Goal: Task Accomplishment & Management: Manage account settings

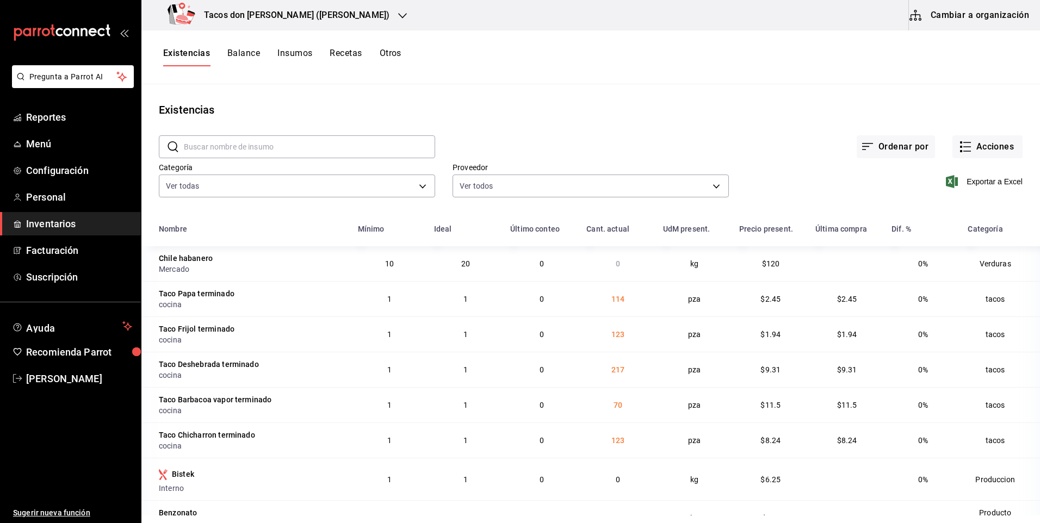
click at [345, 60] on button "Recetas" at bounding box center [346, 57] width 32 height 18
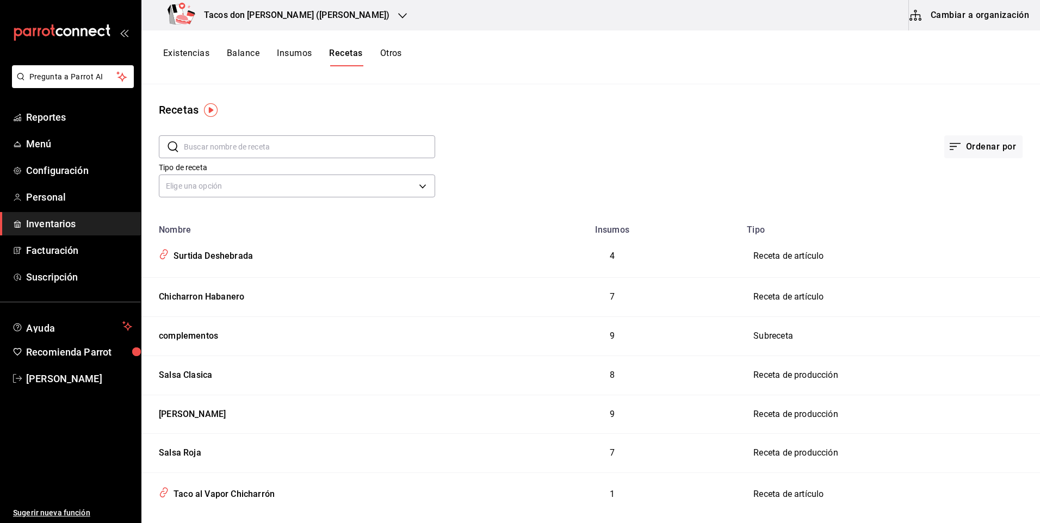
click at [188, 59] on button "Existencias" at bounding box center [186, 57] width 46 height 18
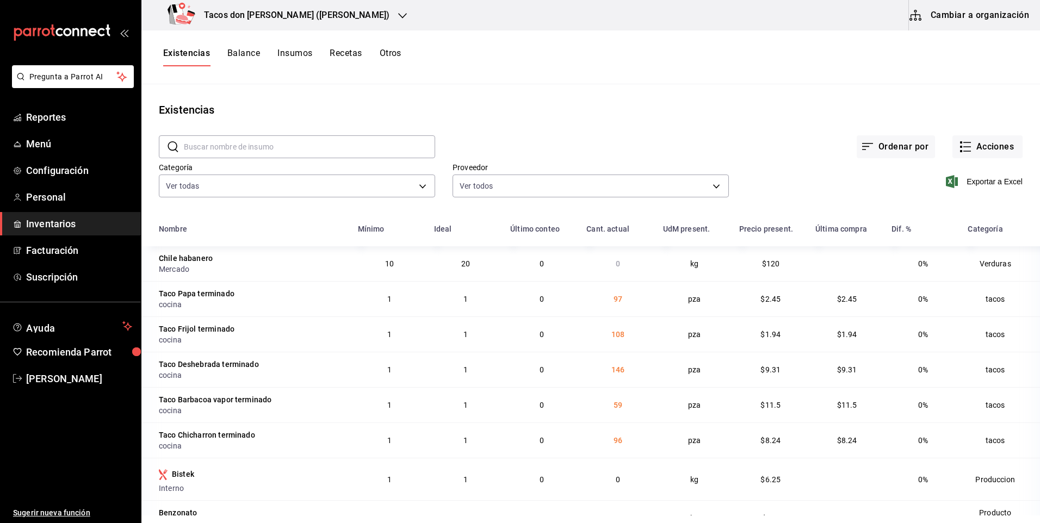
click at [318, 16] on div "Tacos don [PERSON_NAME] ([PERSON_NAME])" at bounding box center [280, 15] width 261 height 30
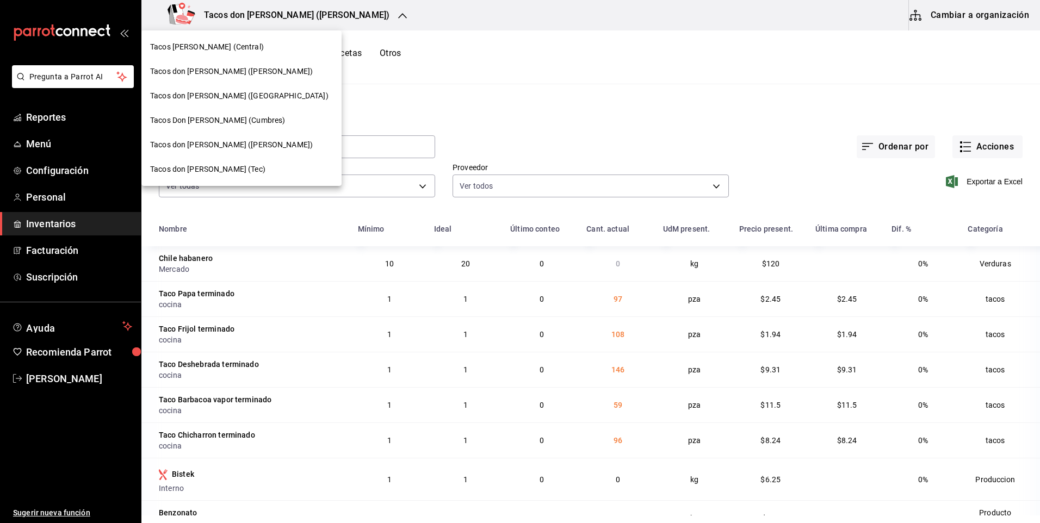
click at [239, 47] on span "Tacos [PERSON_NAME] (Central)" at bounding box center [207, 46] width 114 height 11
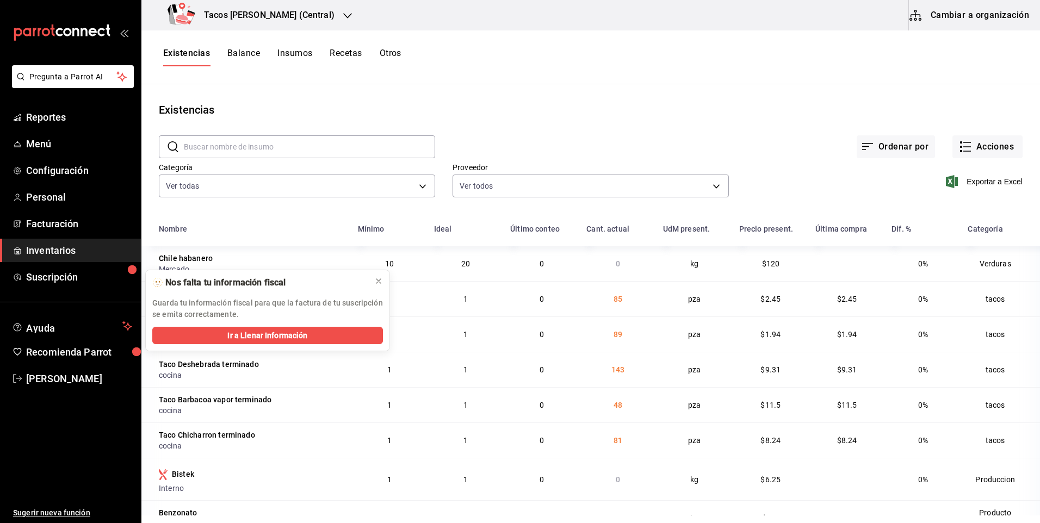
click at [343, 20] on icon "button" at bounding box center [347, 15] width 9 height 9
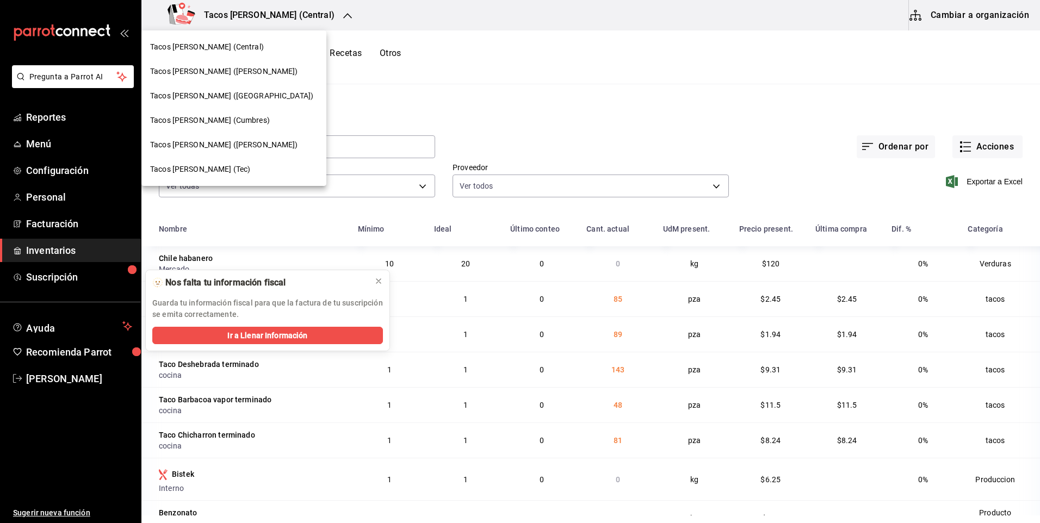
click at [246, 97] on span "Tacos [PERSON_NAME] ([GEOGRAPHIC_DATA])" at bounding box center [231, 95] width 163 height 11
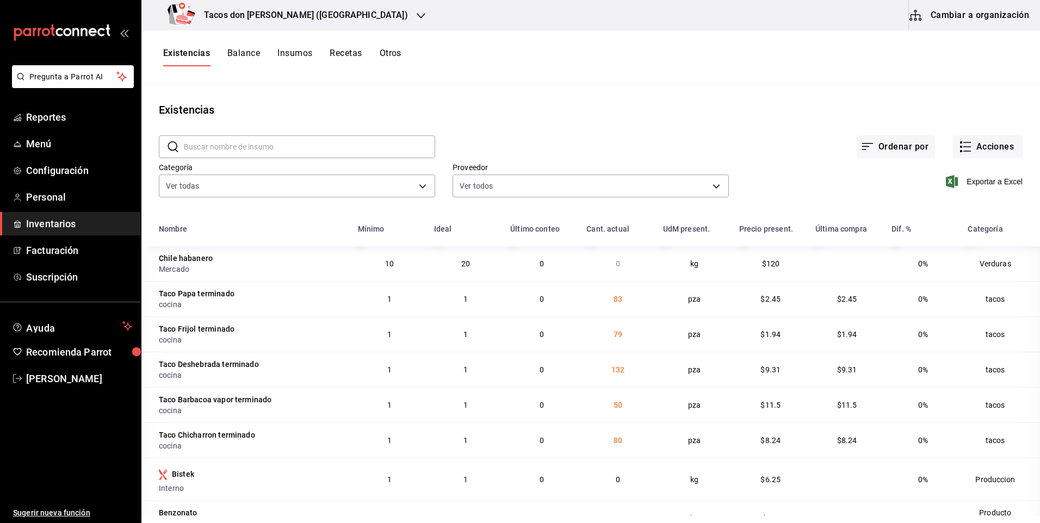
click at [280, 11] on h3 "Tacos [PERSON_NAME] ([GEOGRAPHIC_DATA])" at bounding box center [301, 15] width 213 height 13
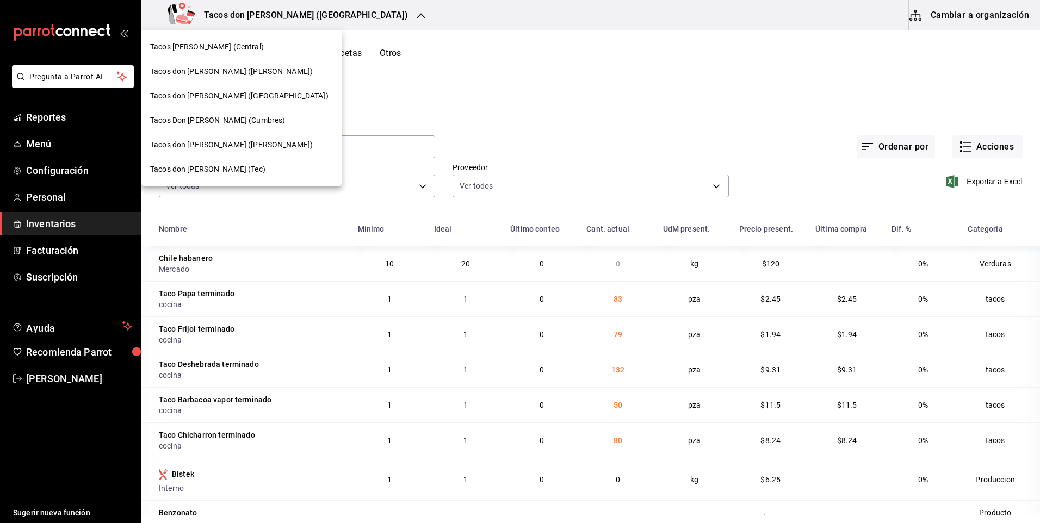
click at [281, 76] on div "Tacos don Pedro (Escobedo)" at bounding box center [241, 71] width 183 height 11
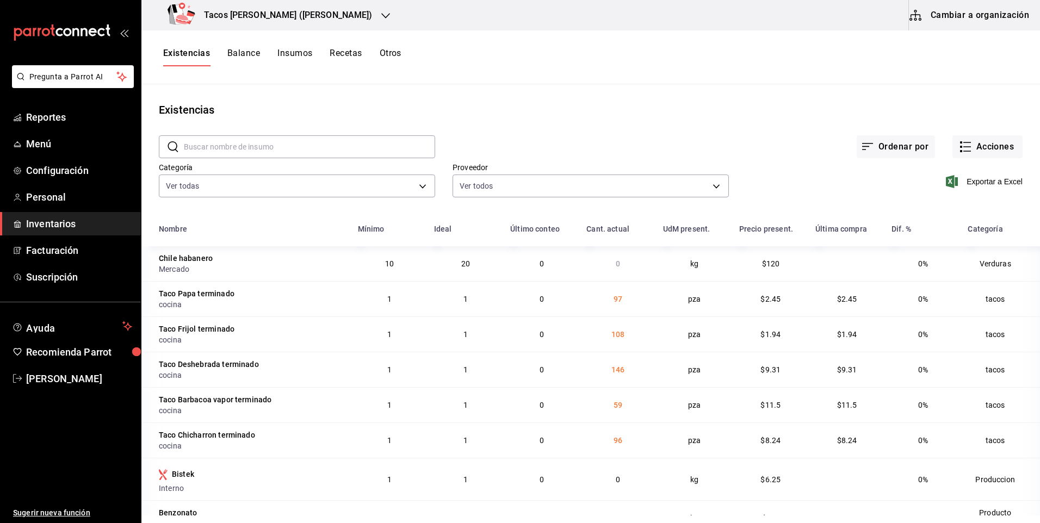
click at [287, 17] on h3 "Tacos don [PERSON_NAME] ([PERSON_NAME])" at bounding box center [283, 15] width 177 height 13
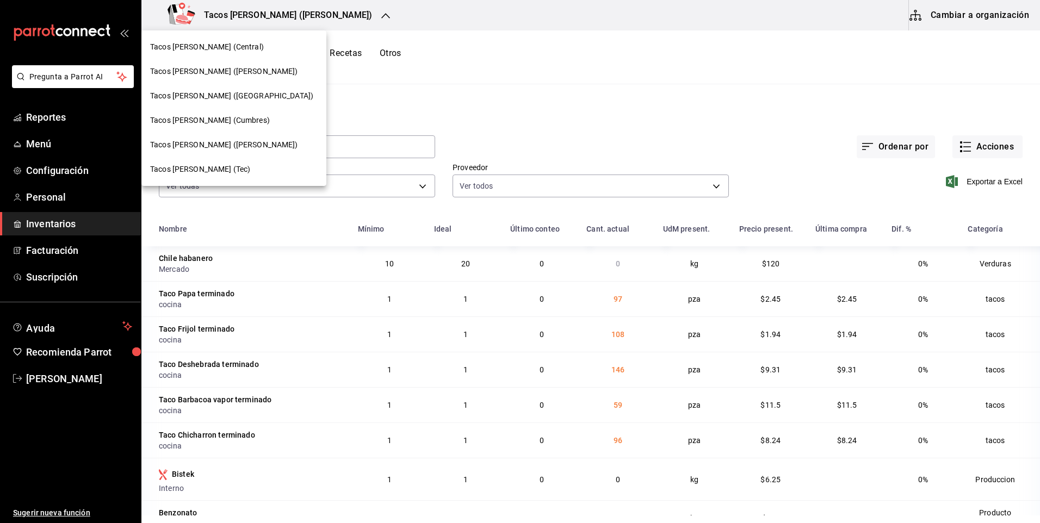
click at [324, 16] on div at bounding box center [520, 261] width 1040 height 523
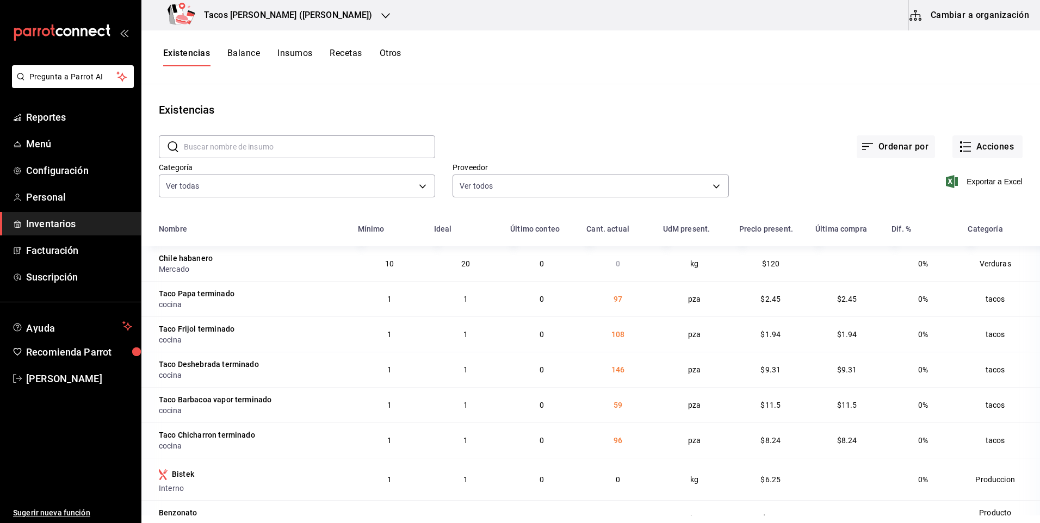
click at [342, 47] on div "Existencias Balance Insumos Recetas Otros" at bounding box center [590, 57] width 899 height 54
click at [339, 52] on button "Recetas" at bounding box center [346, 57] width 32 height 18
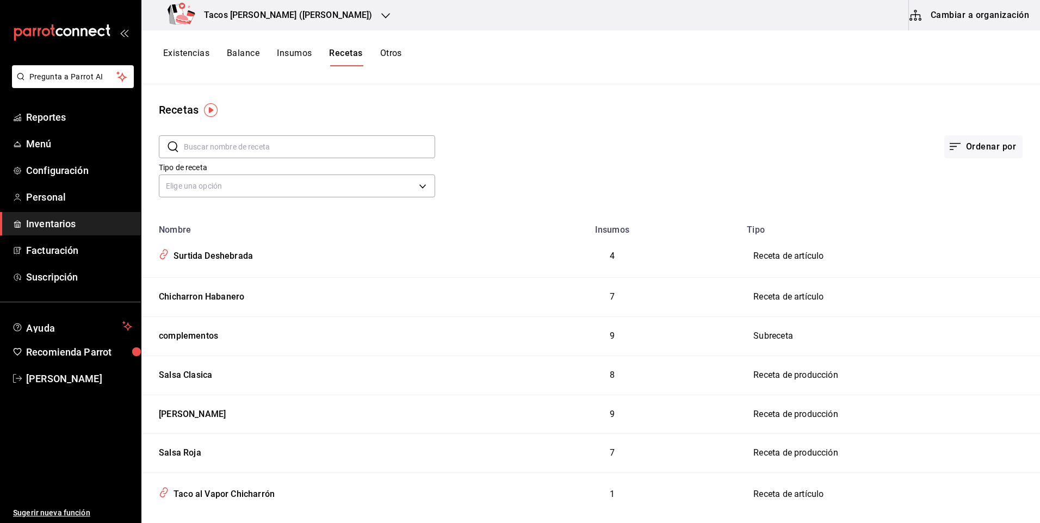
click at [195, 51] on button "Existencias" at bounding box center [186, 57] width 46 height 18
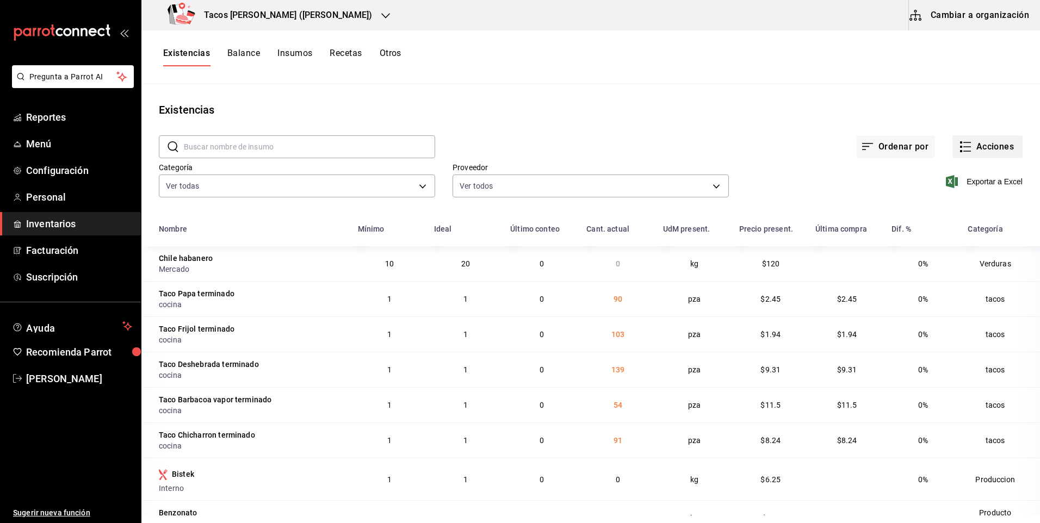
click at [983, 153] on button "Acciones" at bounding box center [987, 146] width 70 height 23
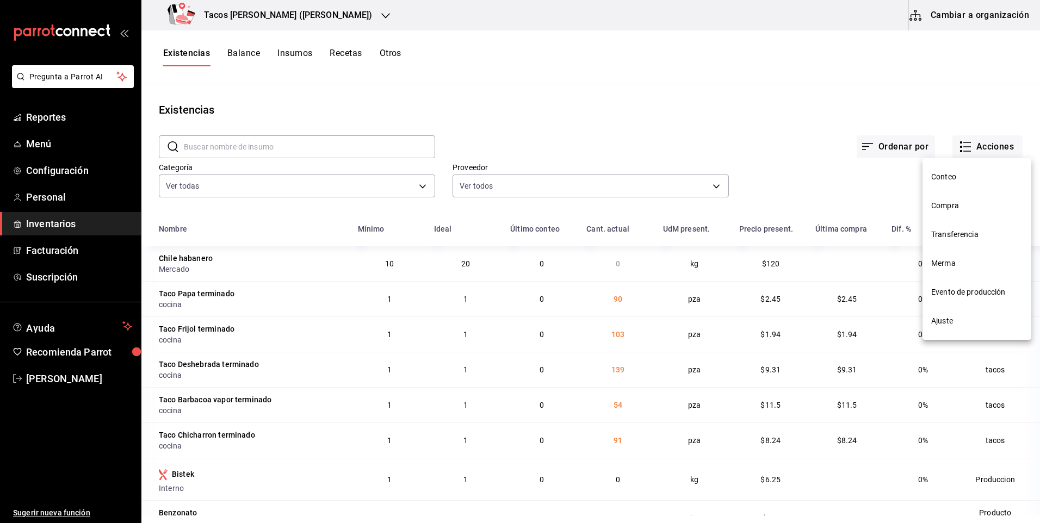
click at [952, 209] on span "Compra" at bounding box center [976, 205] width 91 height 11
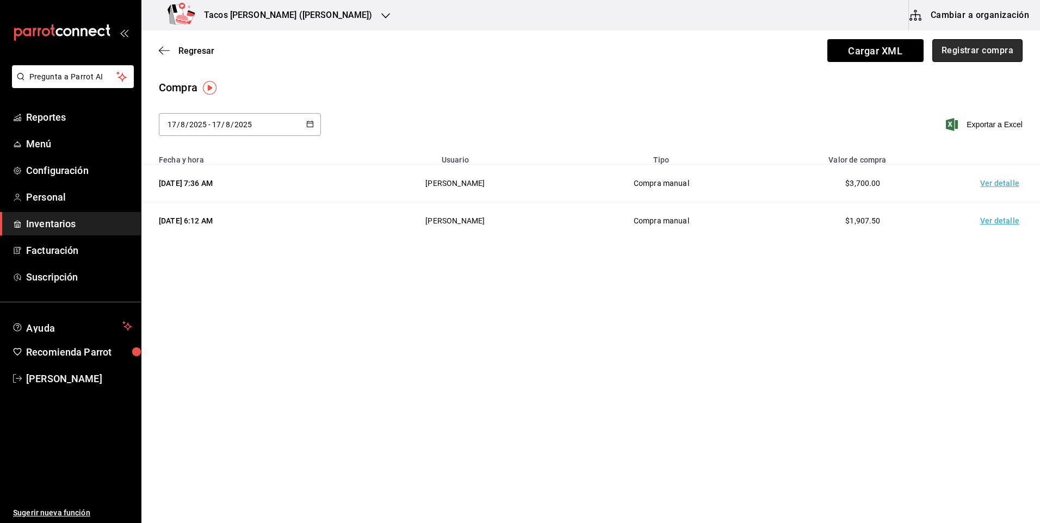
click at [960, 53] on button "Registrar compra" at bounding box center [977, 50] width 90 height 23
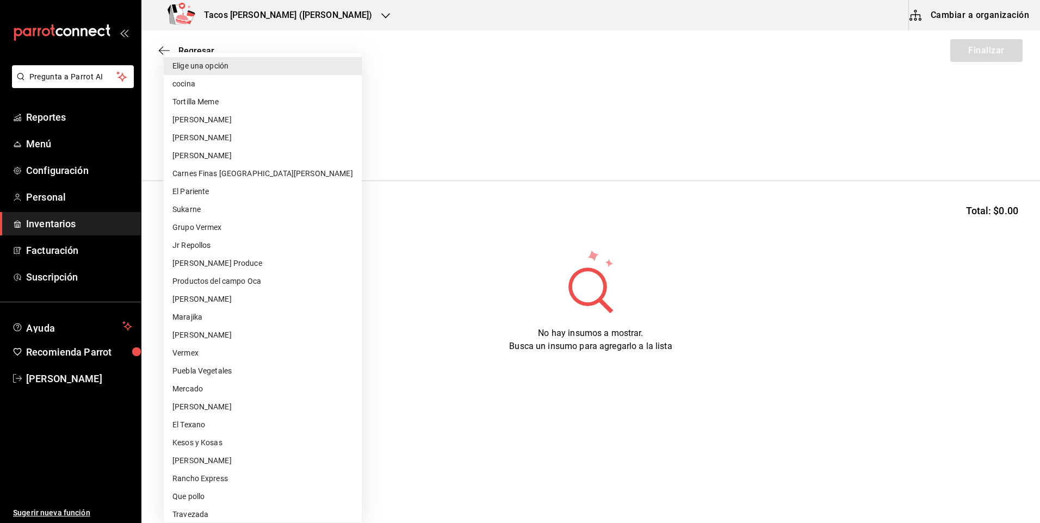
click at [328, 146] on body "Pregunta a Parrot AI Reportes Menú Configuración Personal Inventarios Facturaci…" at bounding box center [520, 231] width 1040 height 462
click at [295, 81] on li "cocina" at bounding box center [263, 84] width 198 height 18
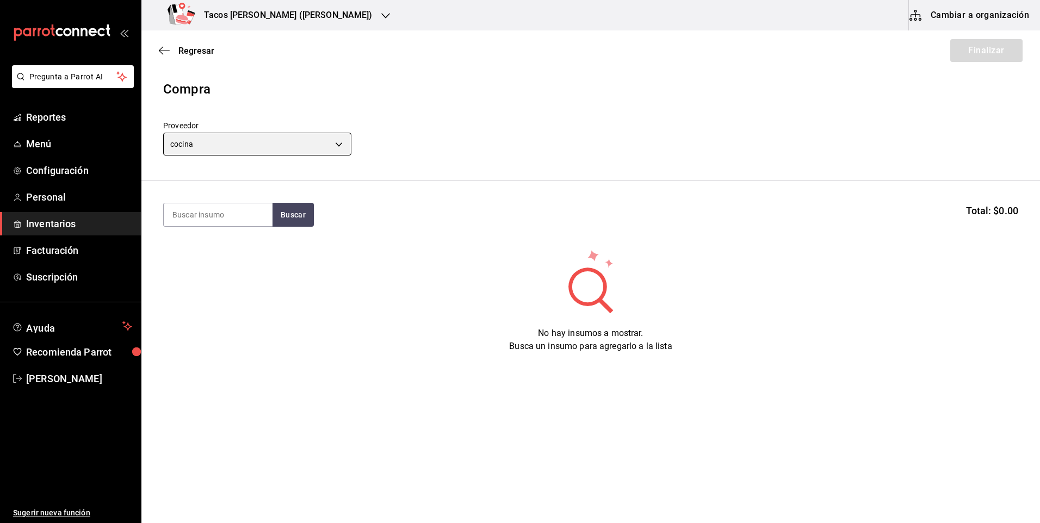
type input "237c9a5b-4078-49eb-83ef-23bf52bd7acd"
click at [252, 226] on input at bounding box center [218, 214] width 109 height 23
type input "des"
click at [302, 212] on button "Buscar" at bounding box center [293, 215] width 41 height 24
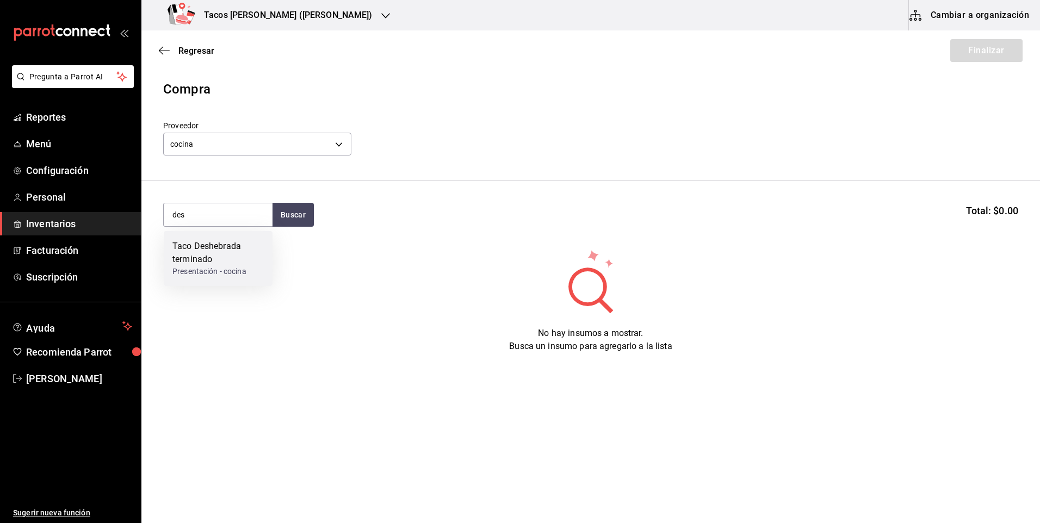
click at [252, 251] on div "Taco Deshebrada terminado" at bounding box center [217, 253] width 91 height 26
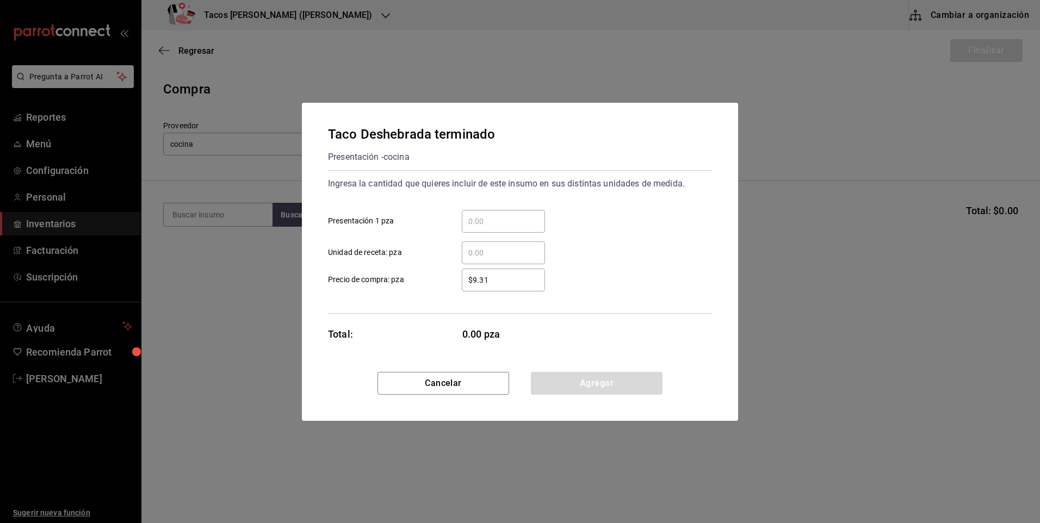
click at [517, 222] on input "​ Presentación 1 pza" at bounding box center [503, 221] width 83 height 13
type input "200"
drag, startPoint x: 596, startPoint y: 384, endPoint x: 551, endPoint y: 364, distance: 48.9
click at [595, 384] on button "Agregar" at bounding box center [597, 383] width 132 height 23
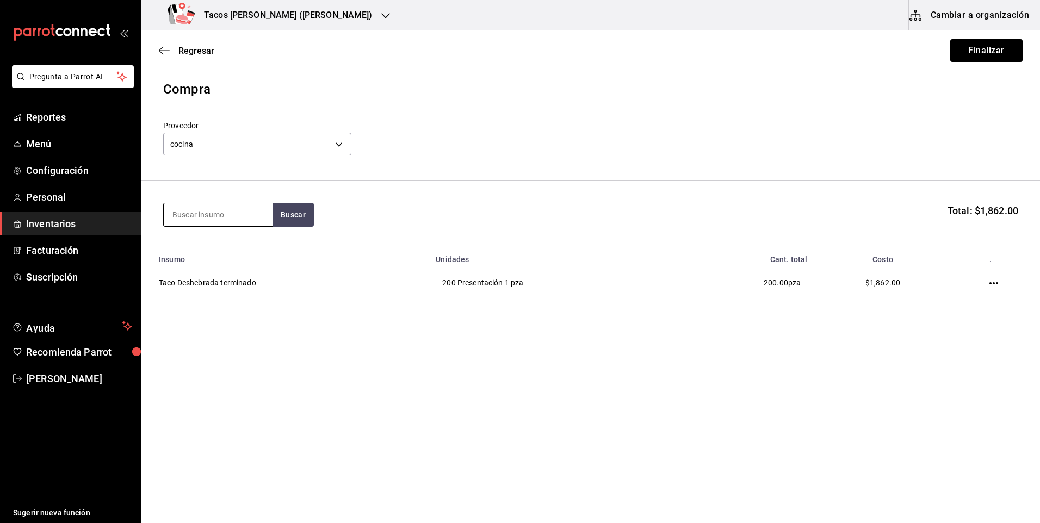
click at [246, 220] on input at bounding box center [218, 214] width 109 height 23
type input "pap"
click at [282, 216] on button "Buscar" at bounding box center [293, 215] width 41 height 24
drag, startPoint x: 270, startPoint y: 230, endPoint x: 243, endPoint y: 252, distance: 35.3
click at [243, 252] on div "Taco Papa terminado" at bounding box center [214, 246] width 84 height 13
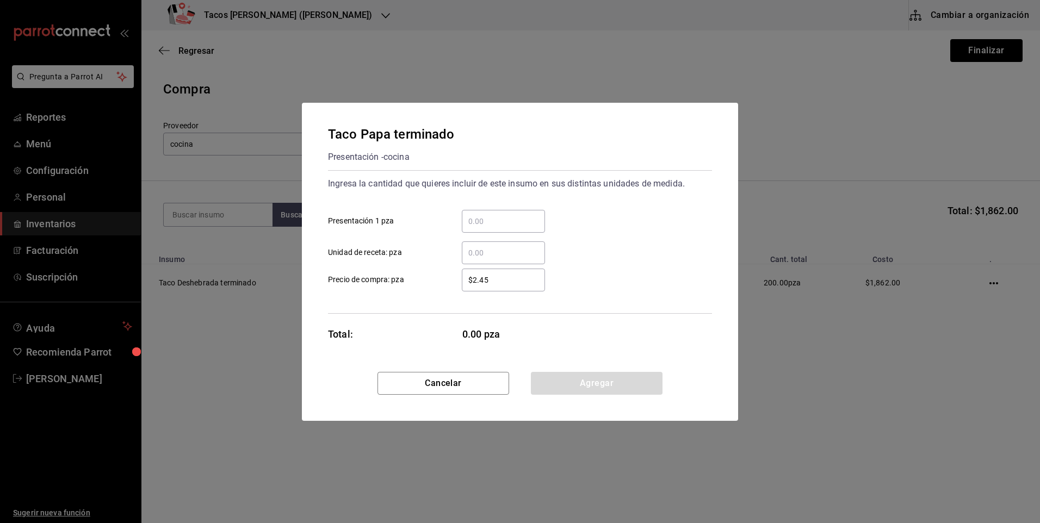
click at [478, 226] on input "​ Presentación 1 pza" at bounding box center [503, 221] width 83 height 13
type input "100"
click at [566, 384] on button "Agregar" at bounding box center [597, 383] width 132 height 23
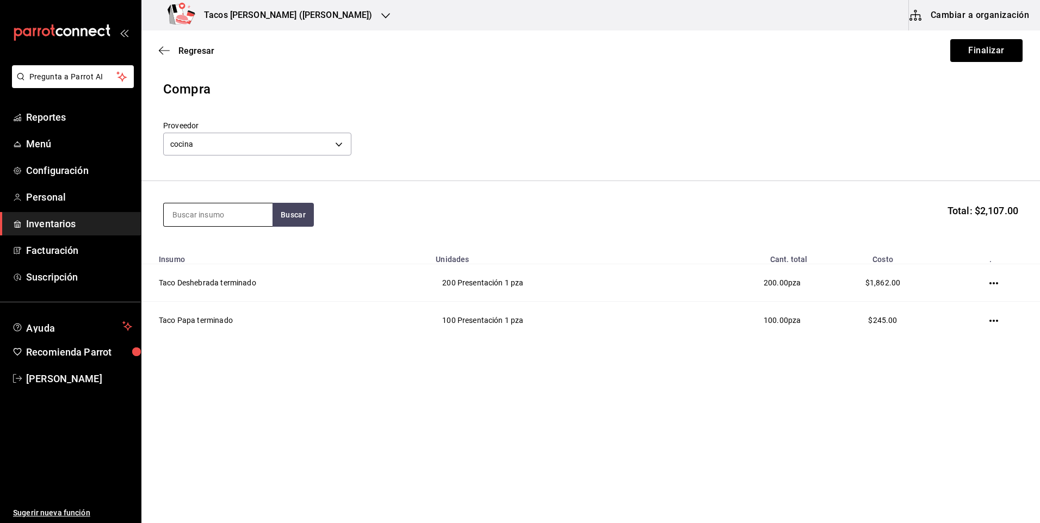
click at [242, 222] on input at bounding box center [218, 214] width 109 height 23
type input "frij"
click at [292, 219] on button "Buscar" at bounding box center [293, 215] width 41 height 24
click at [242, 243] on div "Taco Frijol terminado" at bounding box center [213, 246] width 83 height 13
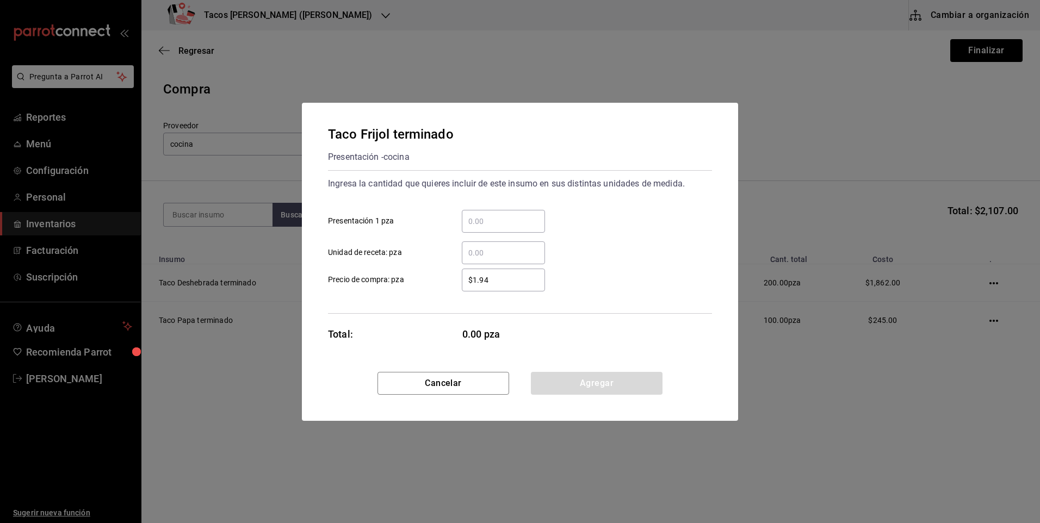
click at [468, 222] on input "​ Presentación 1 pza" at bounding box center [503, 221] width 83 height 13
type input "100"
click at [585, 381] on button "Agregar" at bounding box center [597, 383] width 132 height 23
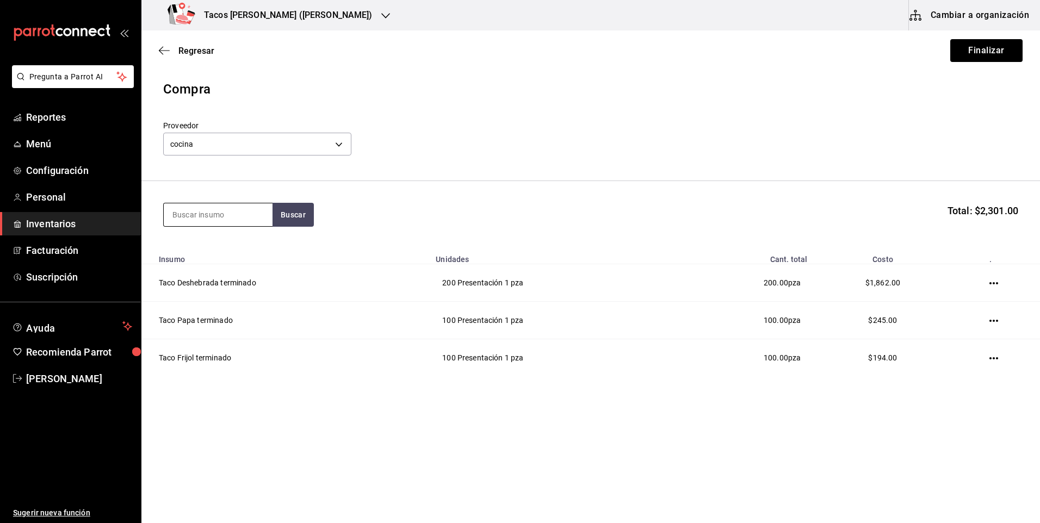
click at [229, 221] on input at bounding box center [218, 214] width 109 height 23
type input "chi"
click at [290, 216] on button "Buscar" at bounding box center [293, 215] width 41 height 24
click at [242, 234] on div "Taco Chicharron terminado Presentación - cocina" at bounding box center [218, 258] width 109 height 55
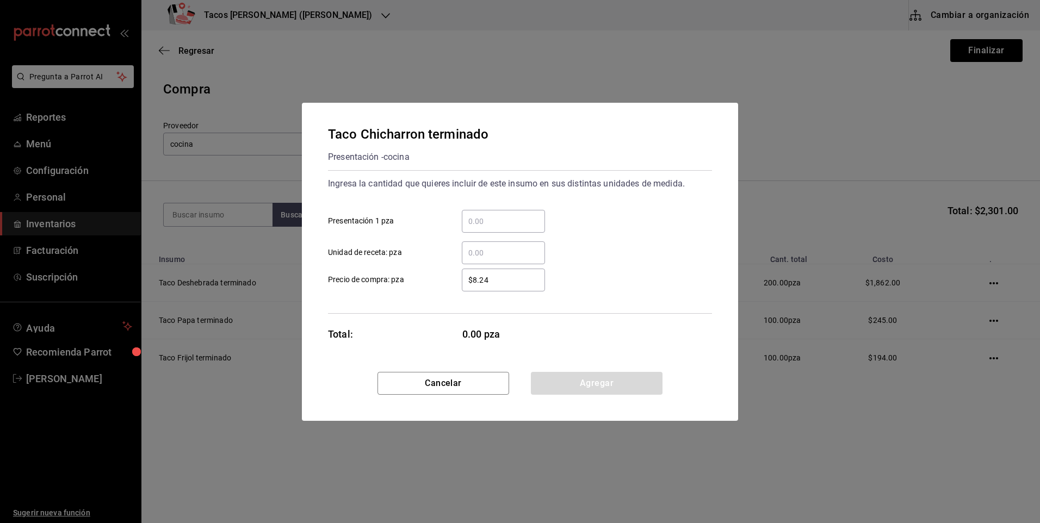
click at [479, 221] on input "​ Presentación 1 pza" at bounding box center [503, 221] width 83 height 13
type input "100"
click at [537, 379] on button "Agregar" at bounding box center [597, 383] width 132 height 23
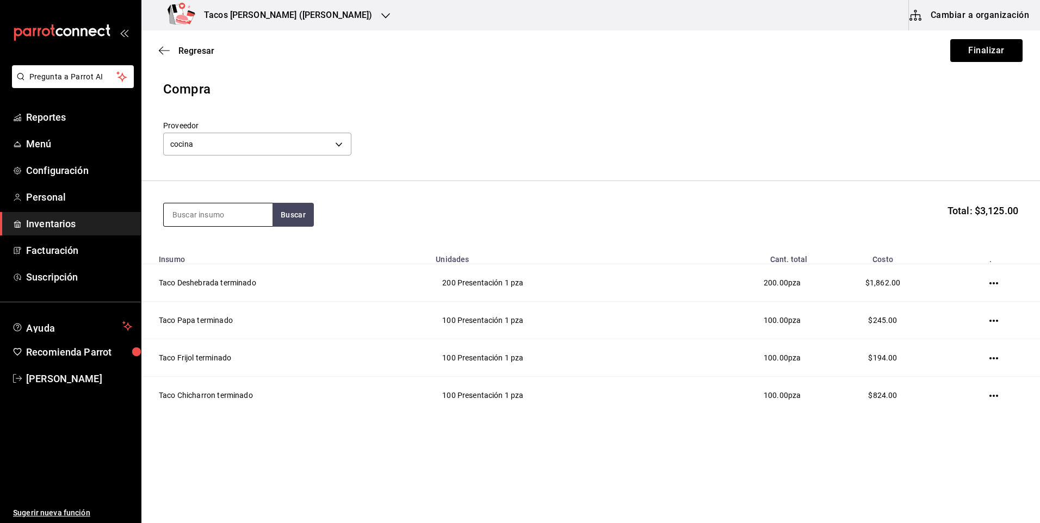
click at [195, 214] on input at bounding box center [218, 214] width 109 height 23
type input "barb"
click at [283, 218] on button "Buscar" at bounding box center [293, 215] width 41 height 24
click at [194, 265] on div "Taco Barbacoa vapor terminado" at bounding box center [217, 253] width 91 height 26
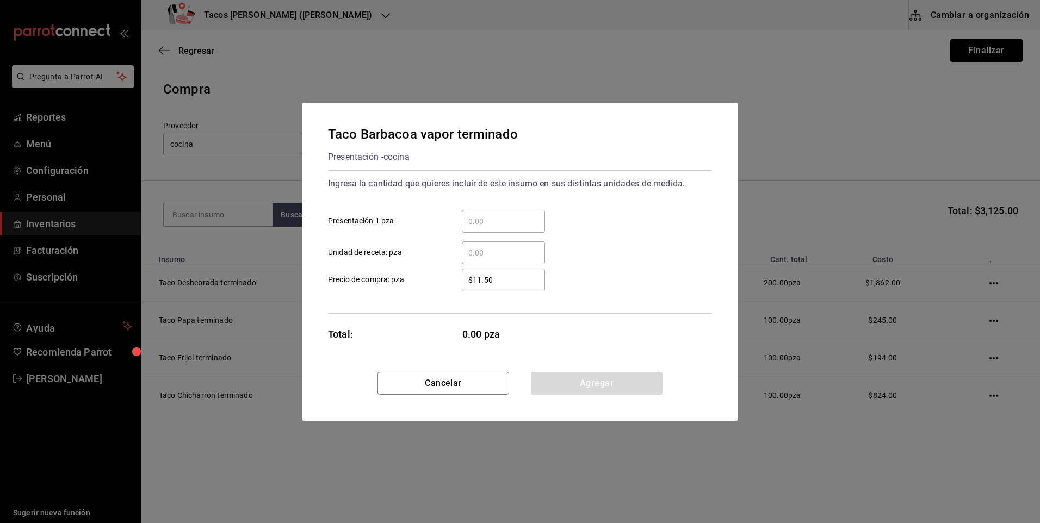
click at [497, 222] on input "​ Presentación 1 pza" at bounding box center [503, 221] width 83 height 13
type input "50"
click at [572, 380] on button "Agregar" at bounding box center [597, 383] width 132 height 23
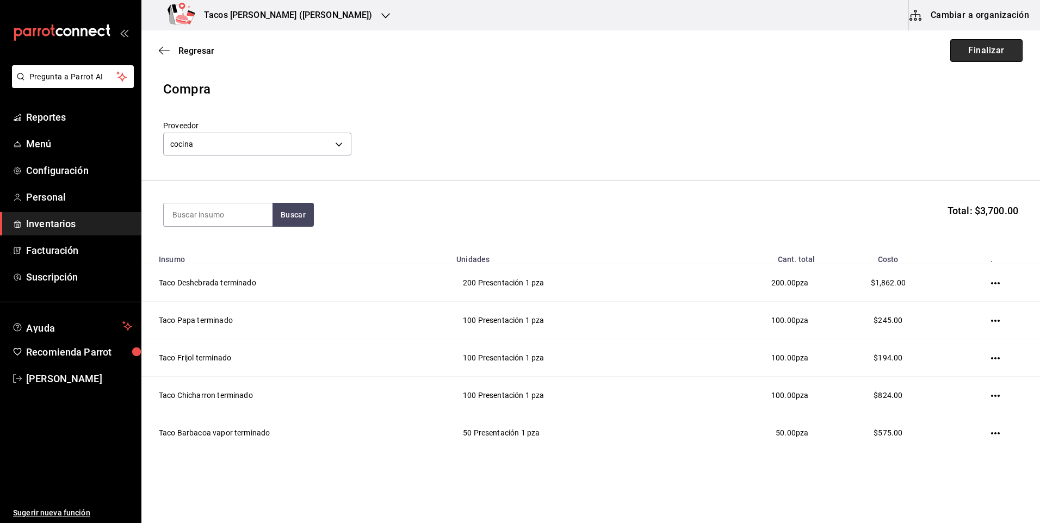
click at [956, 46] on button "Finalizar" at bounding box center [986, 50] width 72 height 23
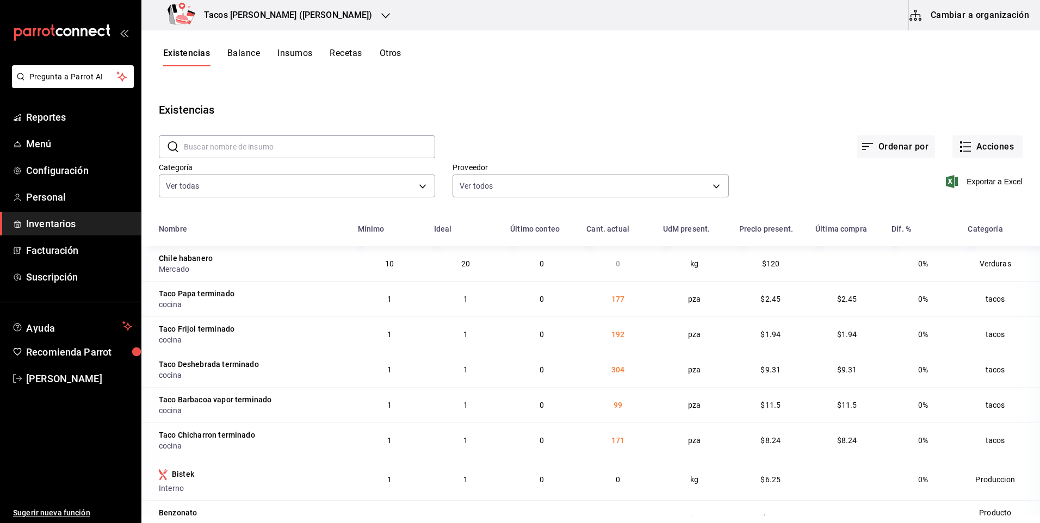
click at [307, 55] on button "Insumos" at bounding box center [294, 57] width 35 height 18
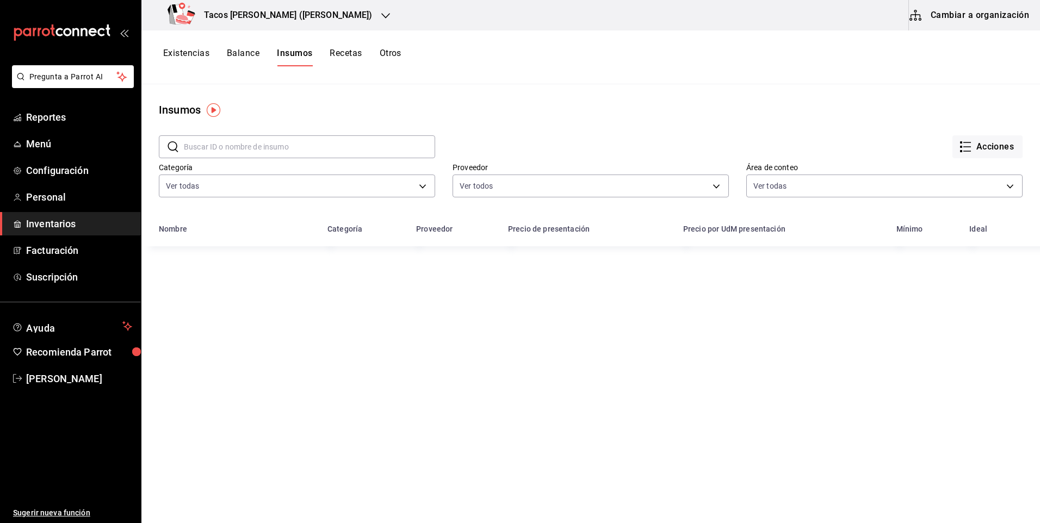
click at [186, 52] on button "Existencias" at bounding box center [186, 57] width 46 height 18
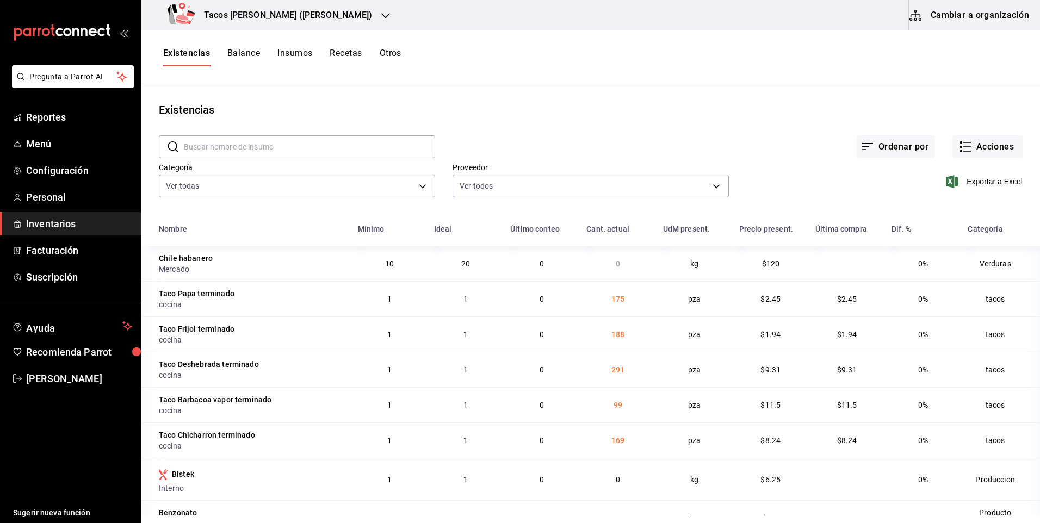
click at [326, 14] on div "Tacos don Pedro (Escobedo)" at bounding box center [272, 15] width 244 height 30
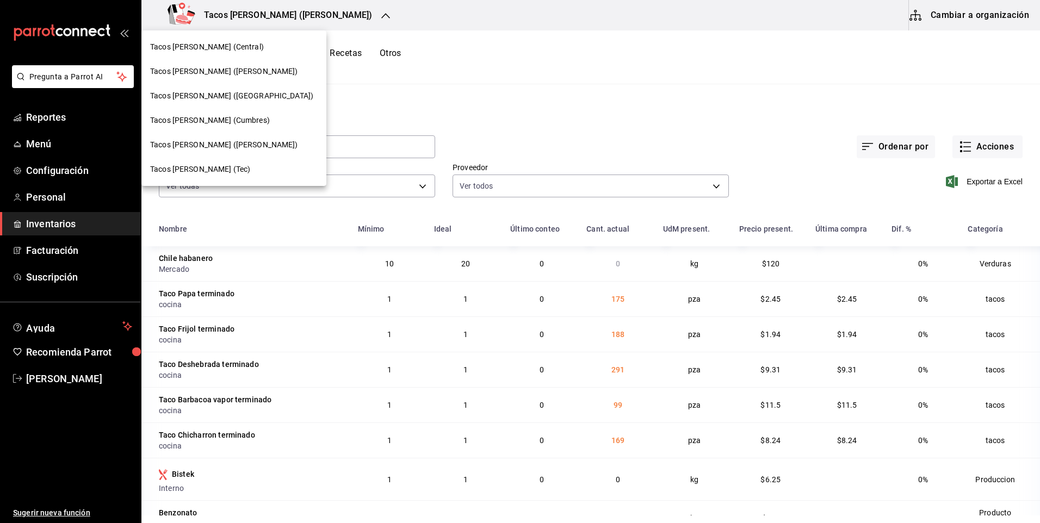
click at [230, 46] on span "Tacos Don Pedro (Central)" at bounding box center [207, 46] width 114 height 11
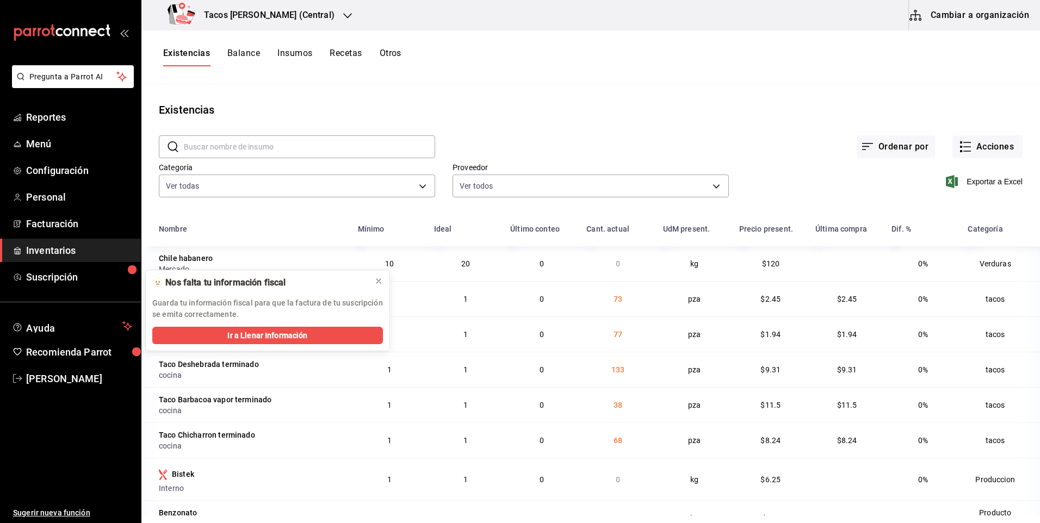
click at [303, 23] on div "Tacos [PERSON_NAME] (Central)" at bounding box center [253, 15] width 206 height 30
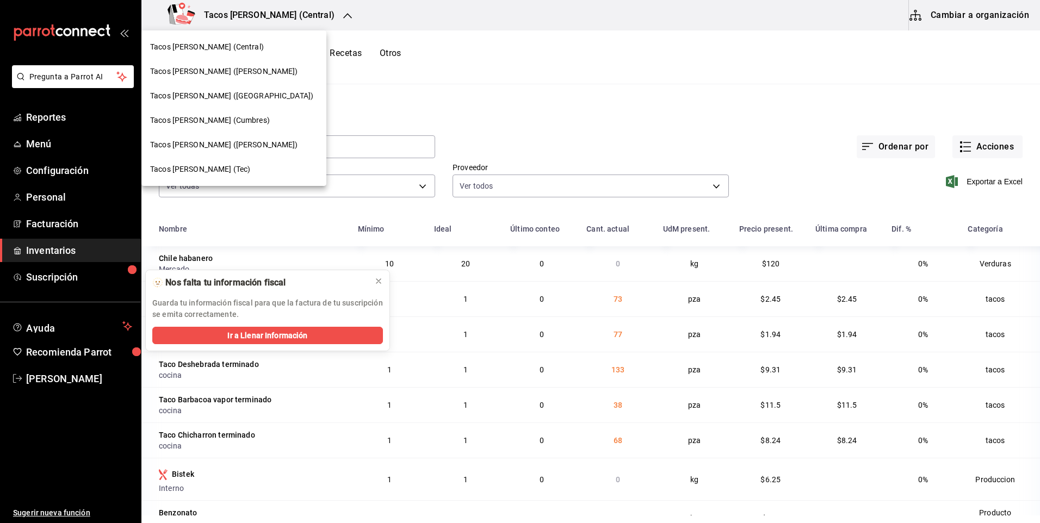
click at [268, 90] on div "Tacos [PERSON_NAME] ([GEOGRAPHIC_DATA])" at bounding box center [233, 96] width 185 height 24
